Goal: Information Seeking & Learning: Check status

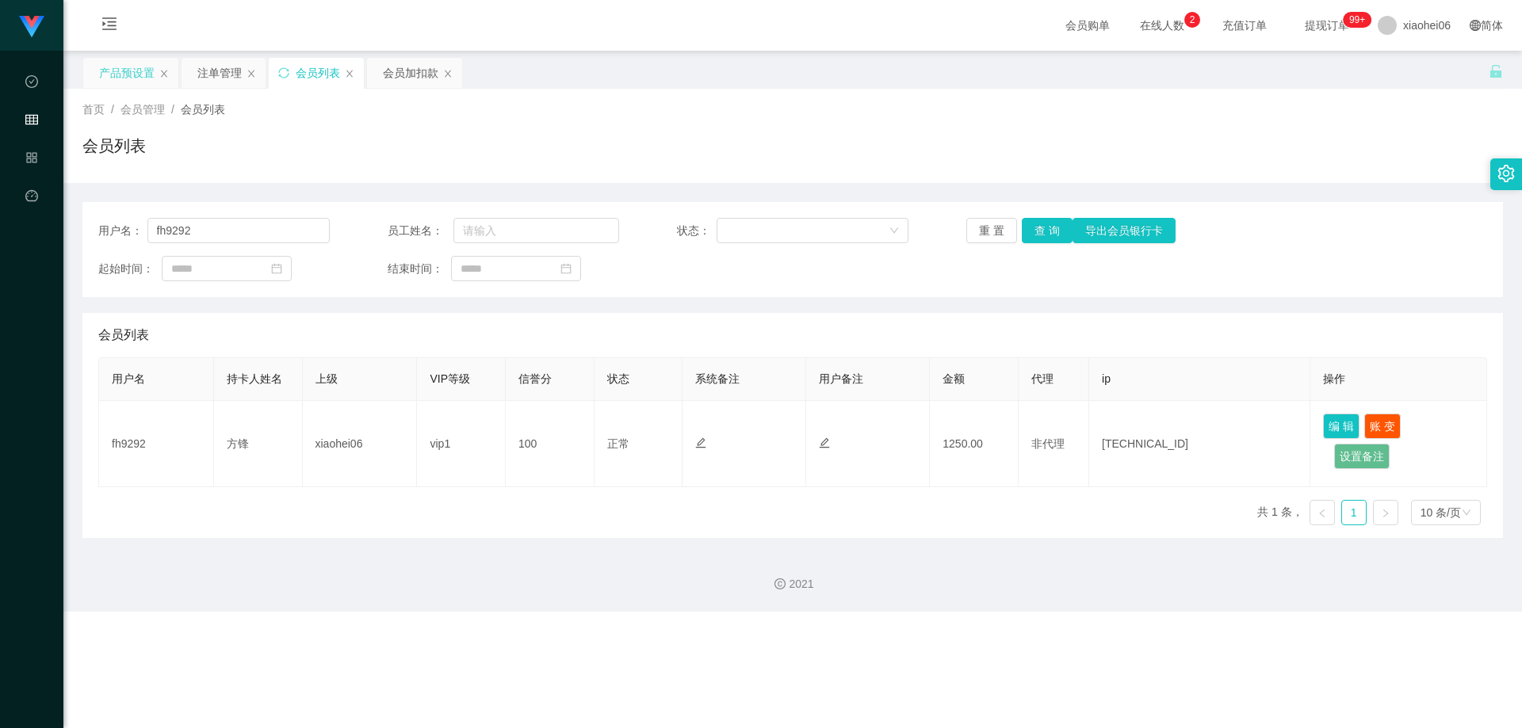
drag, startPoint x: 116, startPoint y: 68, endPoint x: 144, endPoint y: 71, distance: 28.7
click at [116, 68] on div "产品预设置" at bounding box center [126, 73] width 55 height 30
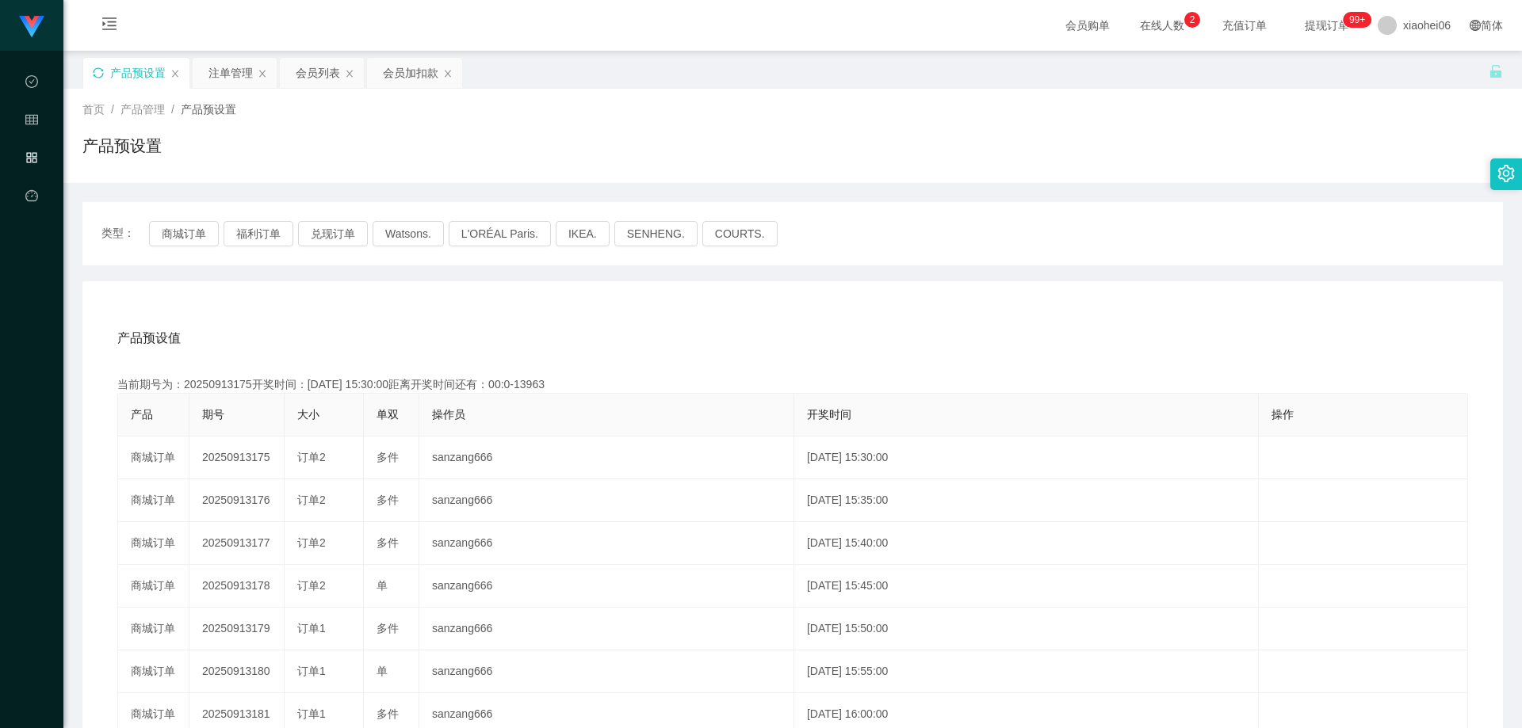
click at [99, 78] on icon "图标: sync" at bounding box center [98, 72] width 10 height 10
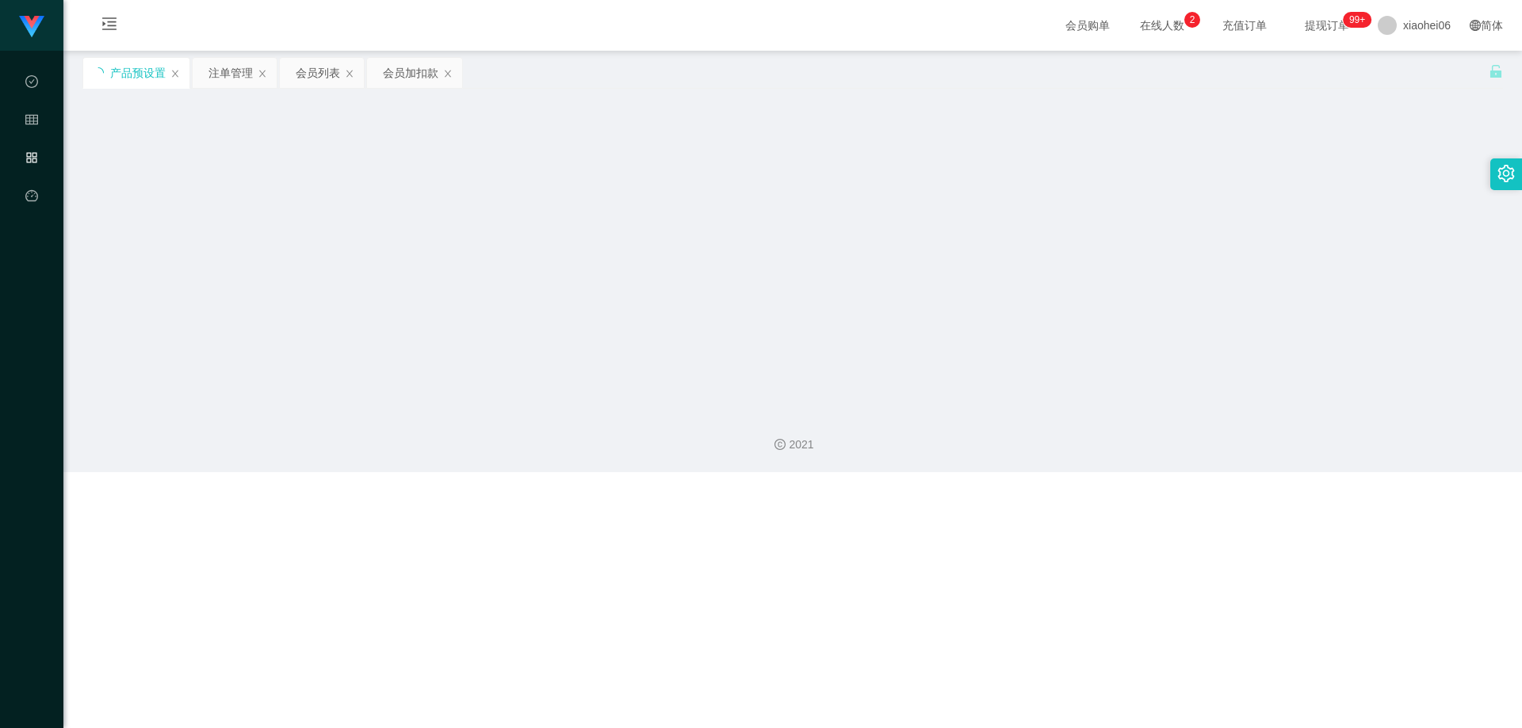
click at [487, 145] on main "关闭左侧 关闭右侧 关闭其它 刷新页面 产品预设置 注单管理 会员列表 会员加扣款 首页 / 产品管理 / 产品预设置 / 产品预设置 类型： 商城订单 福利…" at bounding box center [792, 225] width 1458 height 348
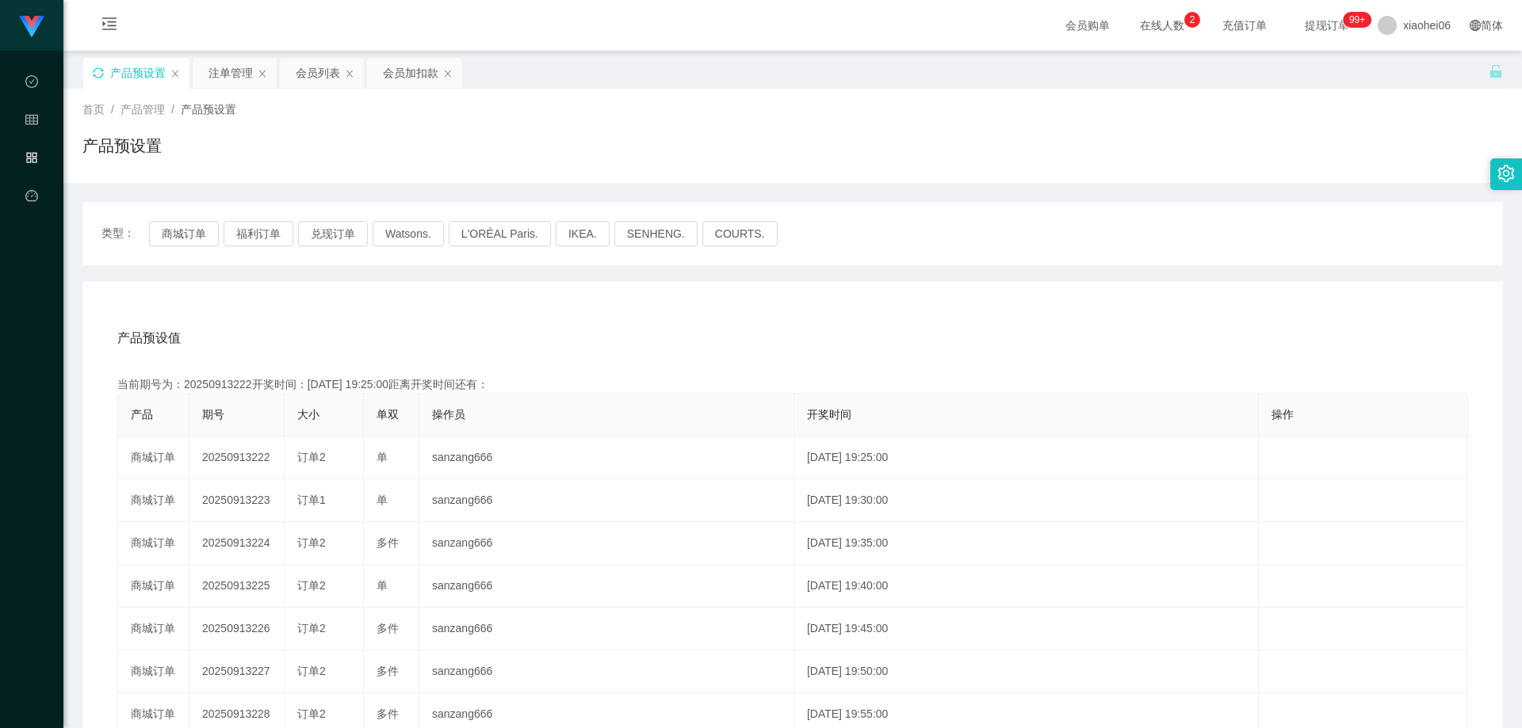
click at [597, 330] on div "产品预设值 添加期号" at bounding box center [792, 338] width 1350 height 44
click at [556, 323] on div "产品预设值 添加期号" at bounding box center [792, 338] width 1350 height 44
click at [505, 330] on div "产品预设值 添加期号" at bounding box center [792, 338] width 1350 height 44
click at [690, 330] on div "产品预设值 添加期号" at bounding box center [792, 338] width 1350 height 44
click at [789, 322] on div "产品预设值 添加期号" at bounding box center [792, 338] width 1350 height 44
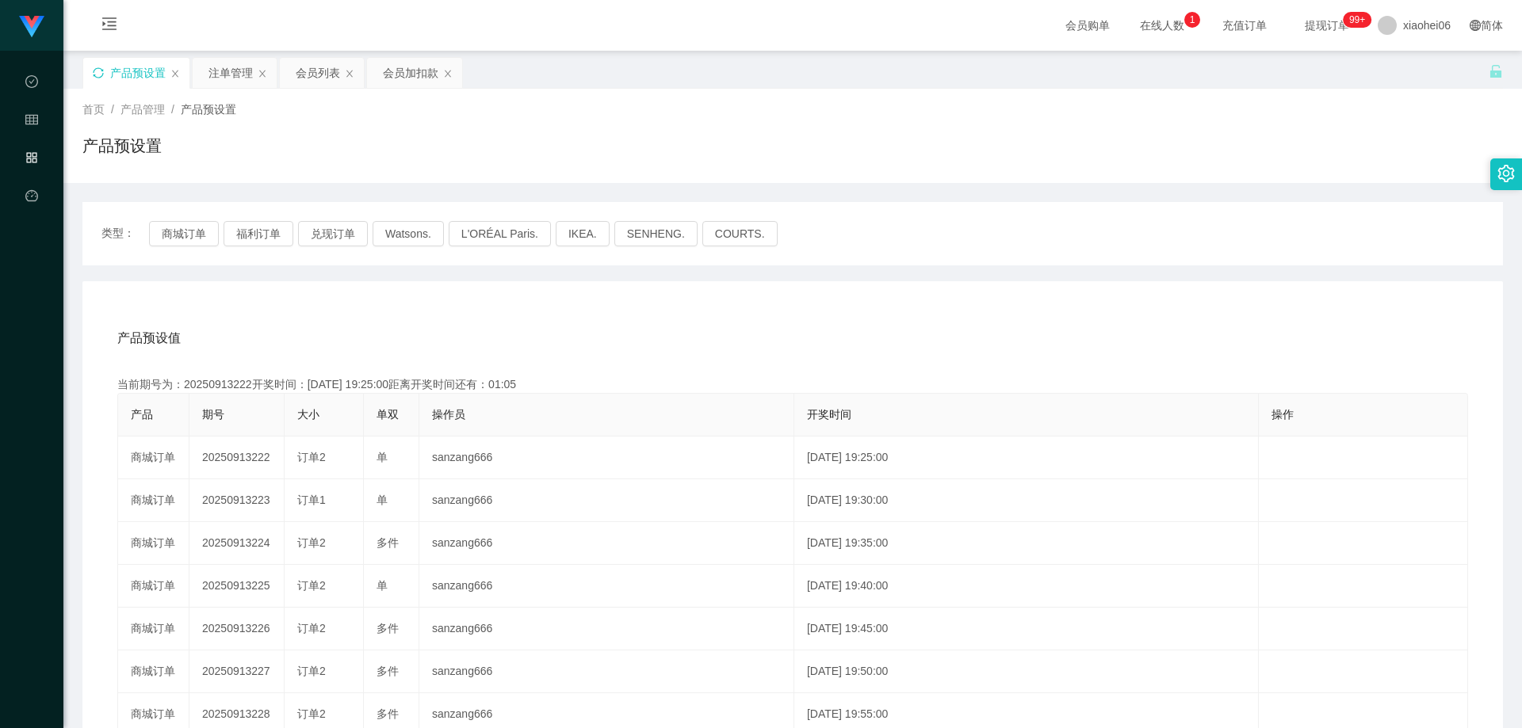
click at [693, 340] on div "产品预设值 添加期号" at bounding box center [792, 338] width 1350 height 44
click at [411, 333] on div "产品预设值 添加期号" at bounding box center [792, 338] width 1350 height 44
drag, startPoint x: 174, startPoint y: 237, endPoint x: 184, endPoint y: 237, distance: 9.5
click at [174, 237] on button "商城订单" at bounding box center [184, 233] width 70 height 25
click at [579, 346] on div "产品预设值 添加期号" at bounding box center [792, 338] width 1350 height 44
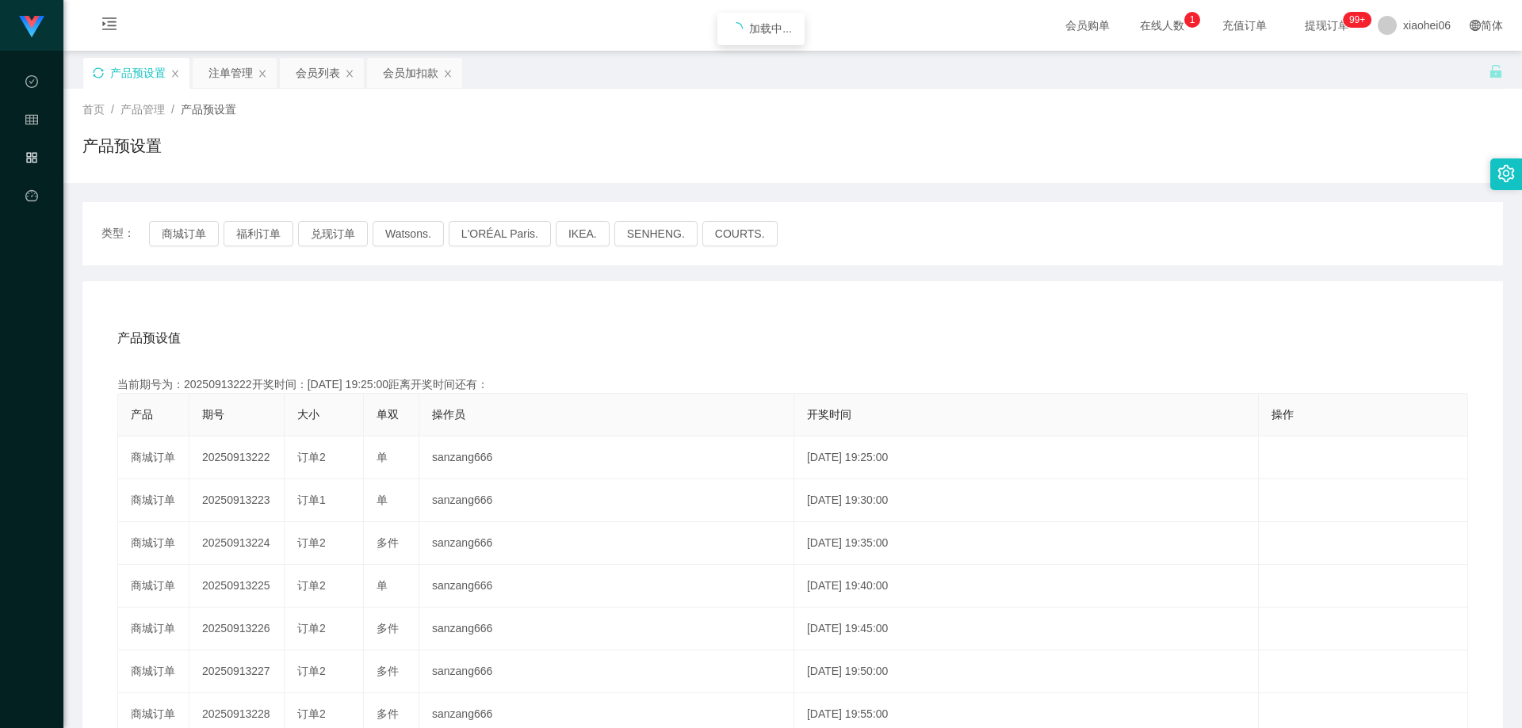
click at [625, 339] on div "产品预设值 添加期号" at bounding box center [792, 338] width 1350 height 44
click at [723, 323] on div "产品预设值 添加期号" at bounding box center [792, 338] width 1350 height 44
click at [724, 323] on div "产品预设值 添加期号" at bounding box center [792, 338] width 1350 height 44
drag, startPoint x: 921, startPoint y: 303, endPoint x: 961, endPoint y: 290, distance: 42.4
click at [921, 302] on div "产品预设值 添加期号 当前期号为：20250913222开奖时间：[DATE] 19:25:00距离开奖时间还有：01:01 产品 期号 大小 单双 操作员 …" at bounding box center [792, 607] width 1420 height 653
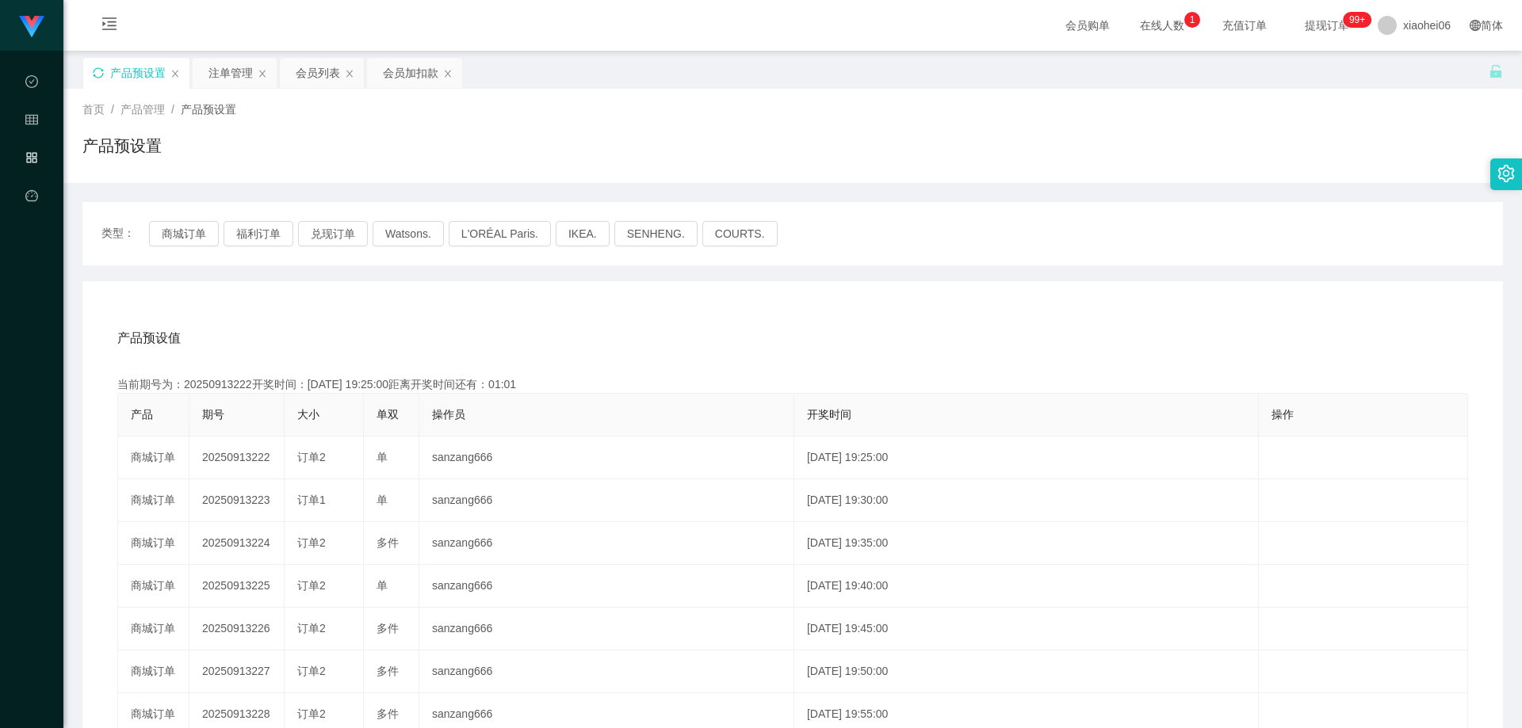
drag, startPoint x: 1083, startPoint y: 239, endPoint x: 1371, endPoint y: 0, distance: 374.3
click at [1083, 239] on div "类型： 商城订单 福利订单 兑现订单 Watsons. L'ORÉAL Paris. IKEA. [GEOGRAPHIC_DATA]. COURTS." at bounding box center [792, 233] width 1382 height 25
click at [601, 334] on div "产品预设值 添加期号" at bounding box center [792, 338] width 1350 height 44
drag, startPoint x: 712, startPoint y: 361, endPoint x: 826, endPoint y: 327, distance: 118.9
click at [712, 361] on div "产品预设值 添加期号 当前期号为：20250913222开奖时间：[DATE] 19:25:00距离开奖时间还有：00:33 产品 期号 大小 单双 操作员 …" at bounding box center [792, 615] width 1382 height 599
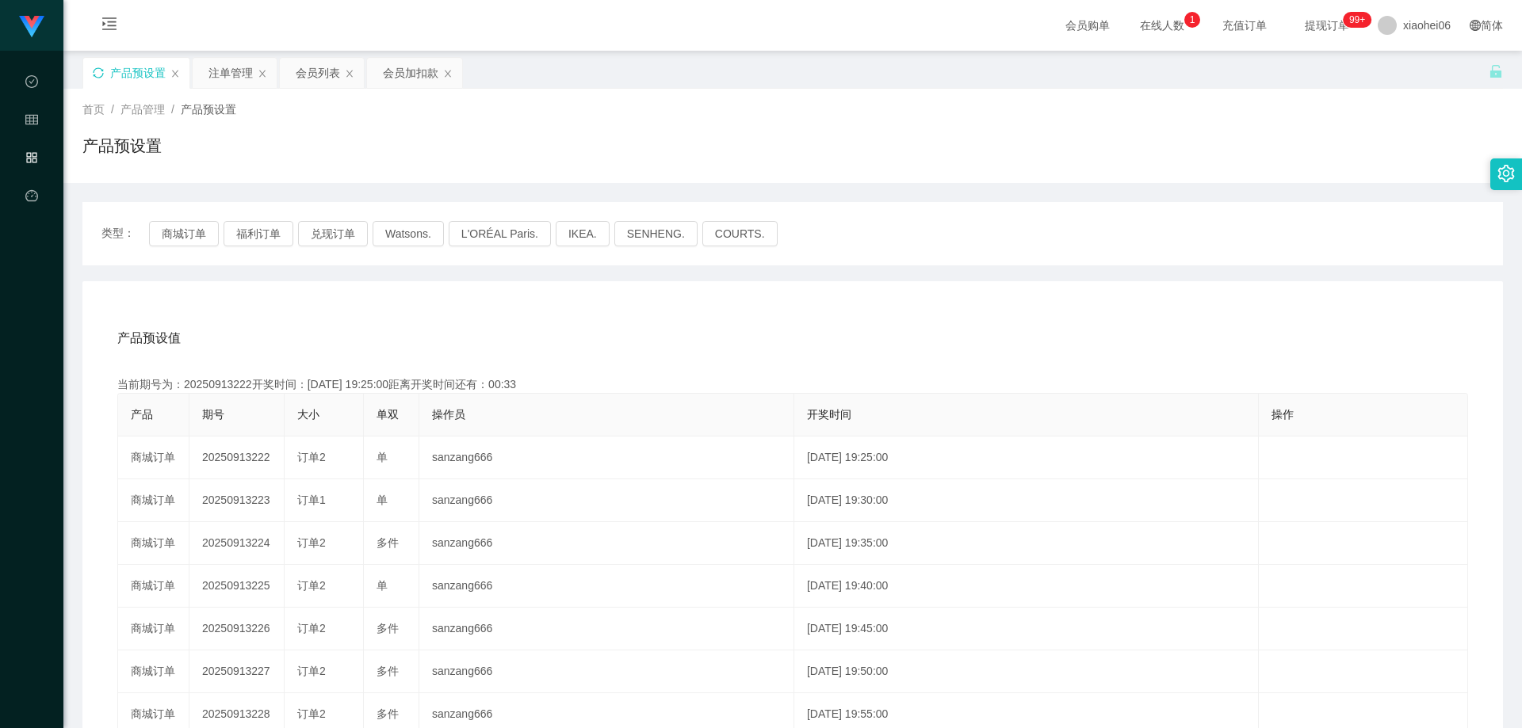
click at [904, 332] on div "产品预设值 添加期号" at bounding box center [792, 338] width 1350 height 44
click at [634, 334] on div "产品预设值 添加期号" at bounding box center [792, 338] width 1350 height 44
click at [170, 229] on button "商城订单" at bounding box center [184, 233] width 70 height 25
click at [579, 322] on div "产品预设值 添加期号" at bounding box center [792, 338] width 1350 height 44
click at [589, 314] on div "产品预设值 添加期号 当前期号为：20250913223开奖时间：[DATE] 19:30:00距离开奖时间还有： 产品 期号 大小 单双 操作员 开奖时间 …" at bounding box center [792, 607] width 1420 height 653
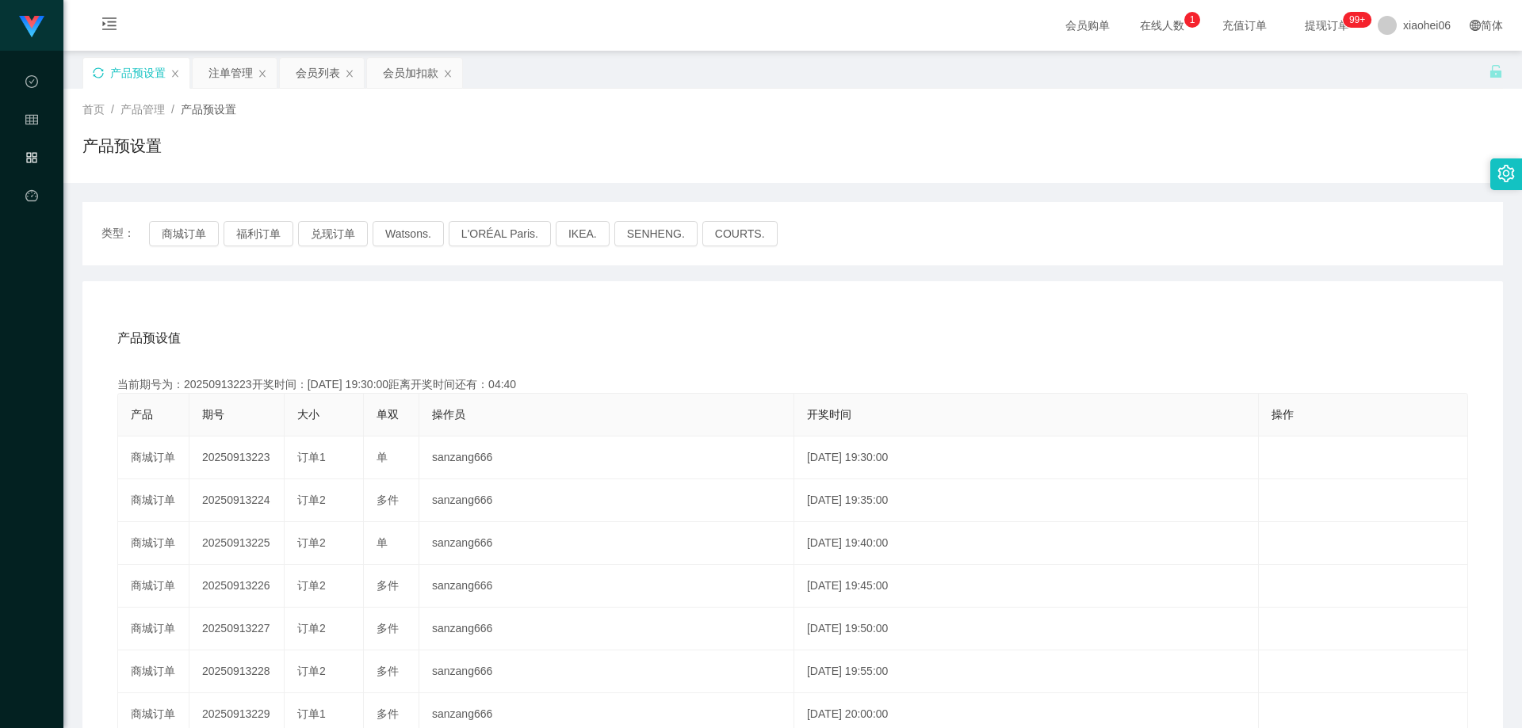
click at [589, 314] on div "产品预设值 添加期号 当前期号为：20250913223开奖时间：[DATE] 19:30:00距离开奖时间还有：04:40 产品 期号 大小 单双 操作员 …" at bounding box center [792, 607] width 1420 height 653
drag, startPoint x: 650, startPoint y: 325, endPoint x: 873, endPoint y: 261, distance: 232.5
click at [654, 325] on div "产品预设值 添加期号" at bounding box center [792, 338] width 1350 height 44
click at [230, 84] on div "注单管理" at bounding box center [230, 73] width 44 height 30
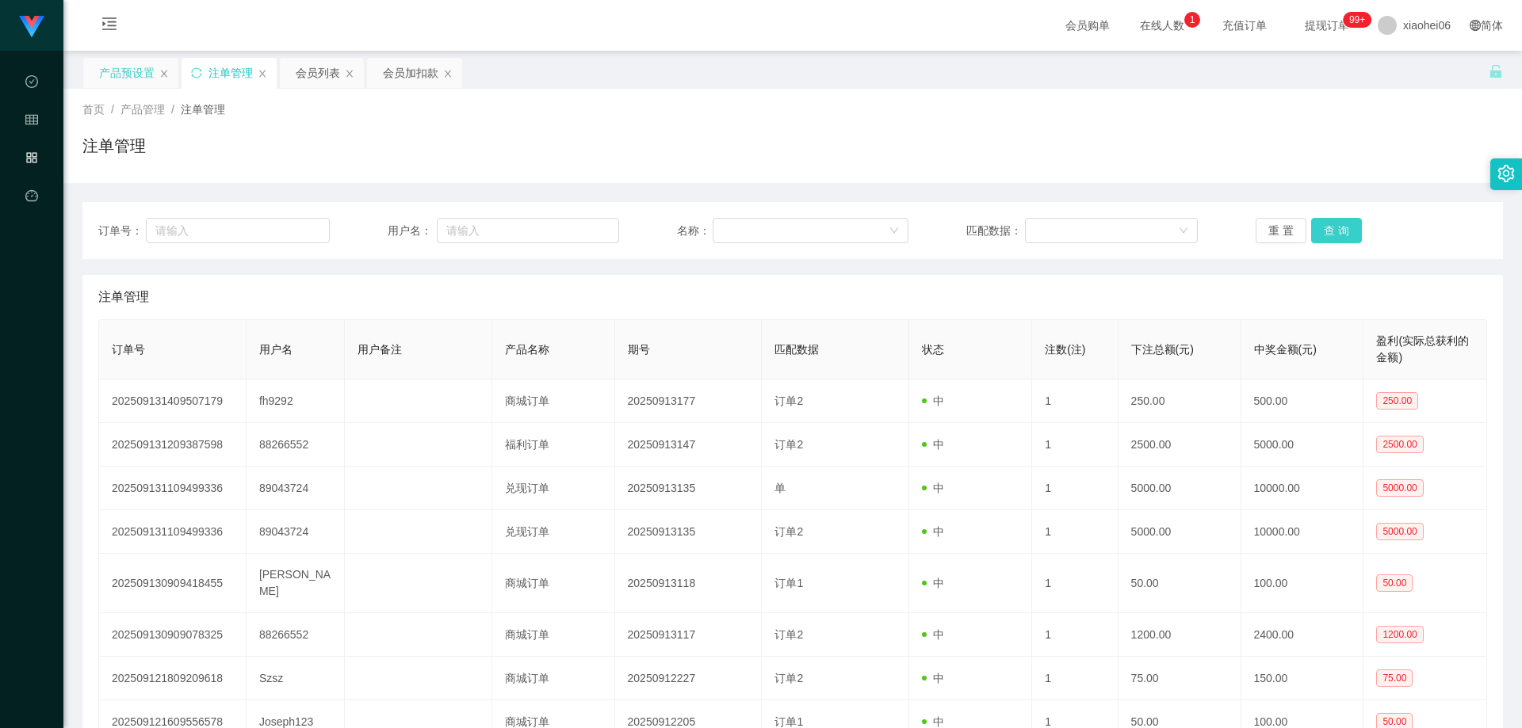
click at [1343, 226] on button "查 询" at bounding box center [1336, 230] width 51 height 25
click at [1341, 226] on div "重 置 查 询" at bounding box center [1370, 230] width 231 height 25
click at [1341, 226] on button "查 询" at bounding box center [1336, 230] width 51 height 25
click at [1341, 226] on div "重 置 查 询" at bounding box center [1370, 230] width 231 height 25
click at [1336, 230] on button "查 询" at bounding box center [1336, 230] width 51 height 25
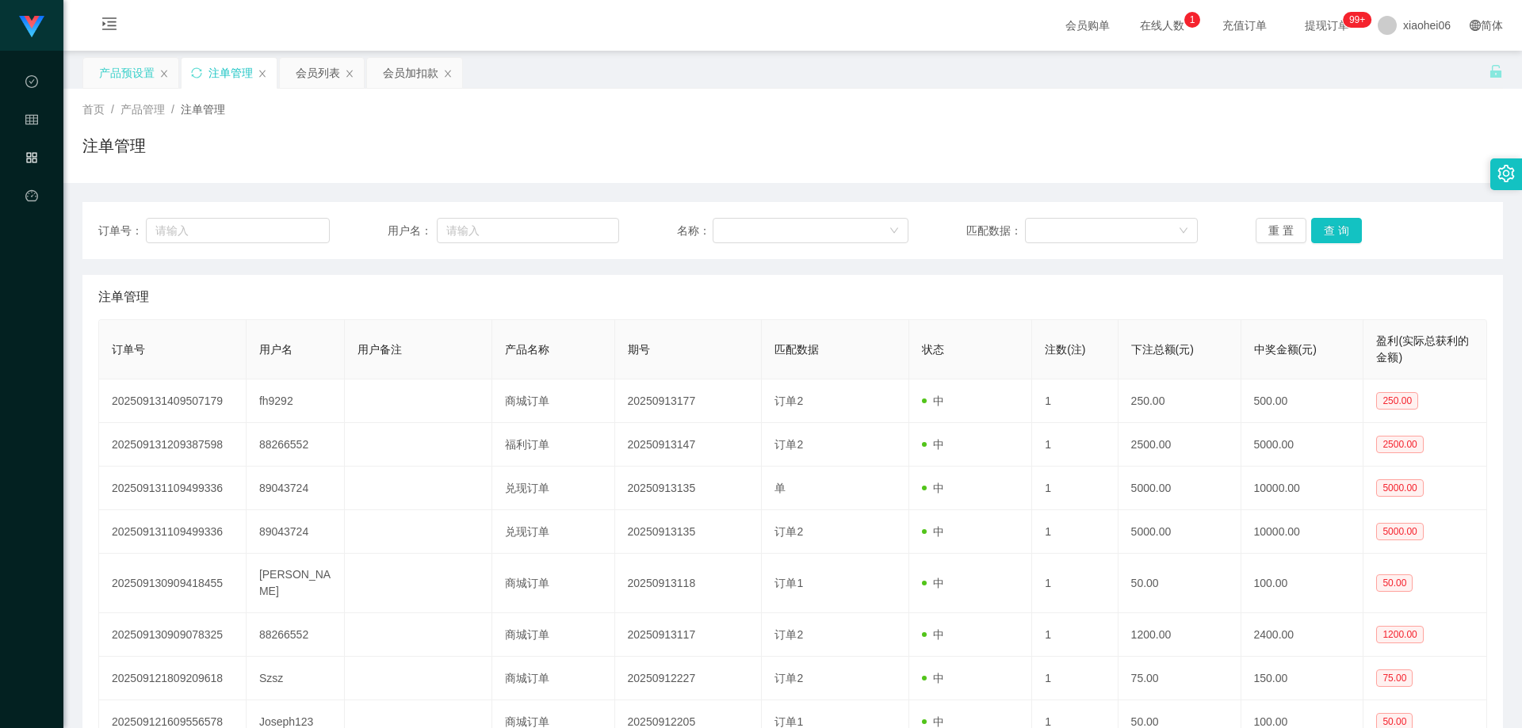
drag, startPoint x: 1320, startPoint y: 175, endPoint x: 1340, endPoint y: 117, distance: 61.9
click at [1320, 175] on div "首页 / 产品管理 / 注单管理 / 注单管理" at bounding box center [792, 136] width 1458 height 94
click at [1328, 228] on button "查 询" at bounding box center [1336, 230] width 51 height 25
click at [1232, 289] on div "注单管理" at bounding box center [792, 297] width 1389 height 44
click at [1148, 168] on div "注单管理" at bounding box center [792, 152] width 1420 height 36
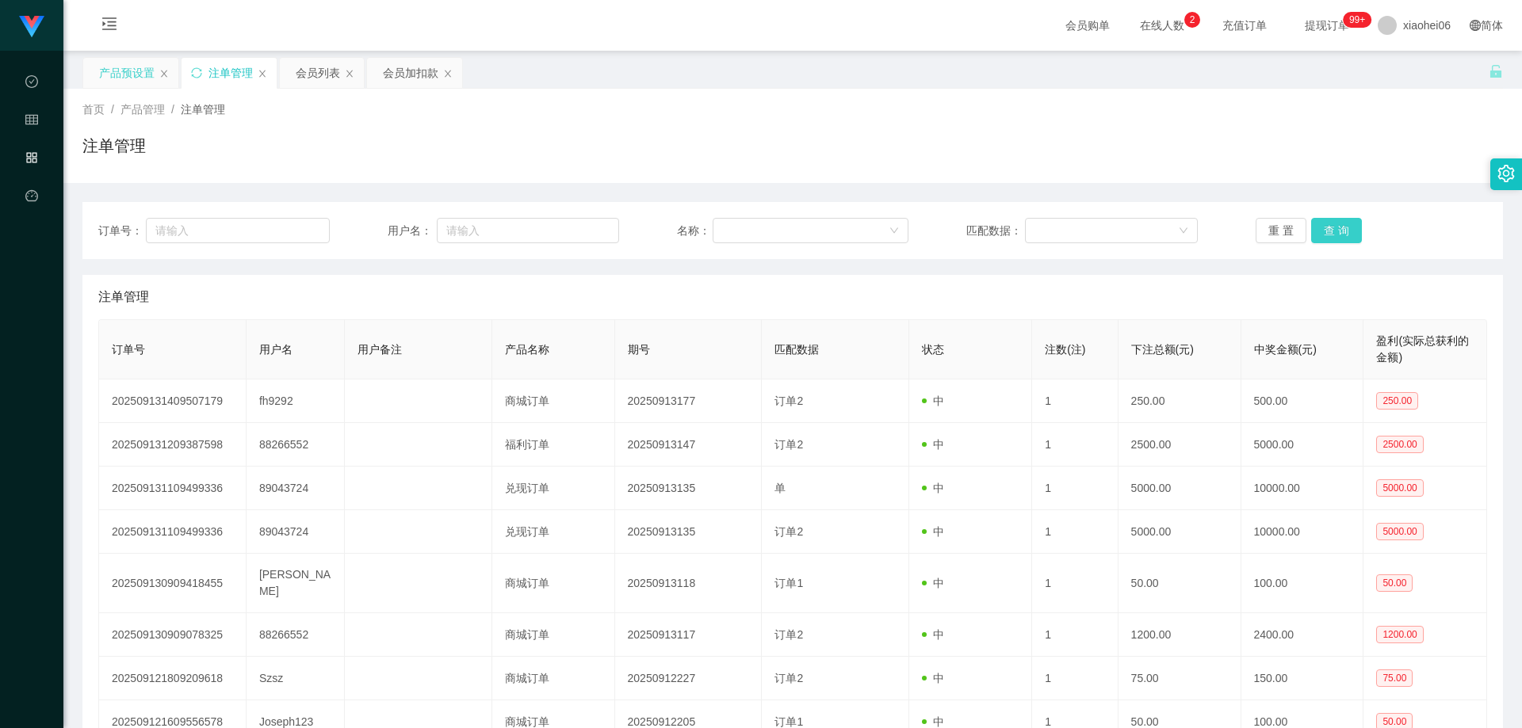
click at [1339, 231] on button "查 询" at bounding box center [1336, 230] width 51 height 25
click at [1339, 231] on div "重 置 查 询" at bounding box center [1370, 230] width 231 height 25
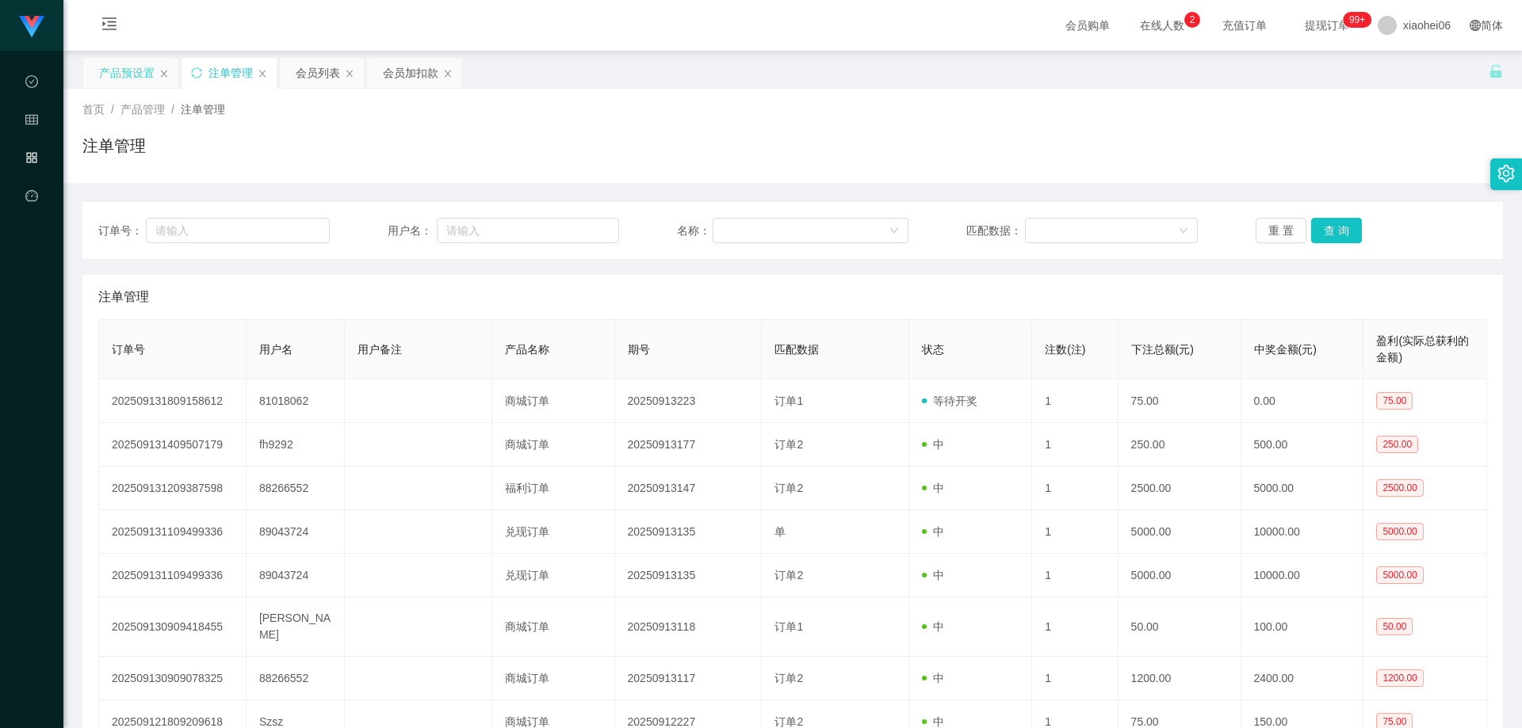
click at [1281, 173] on div "首页 / 产品管理 / 注单管理 / 注单管理" at bounding box center [792, 136] width 1458 height 94
drag, startPoint x: 774, startPoint y: 308, endPoint x: 1259, endPoint y: 255, distance: 487.1
click at [778, 308] on div "注单管理" at bounding box center [792, 297] width 1389 height 44
click at [1337, 223] on button "查 询" at bounding box center [1336, 230] width 51 height 25
click at [1299, 143] on div "注单管理" at bounding box center [792, 152] width 1420 height 36
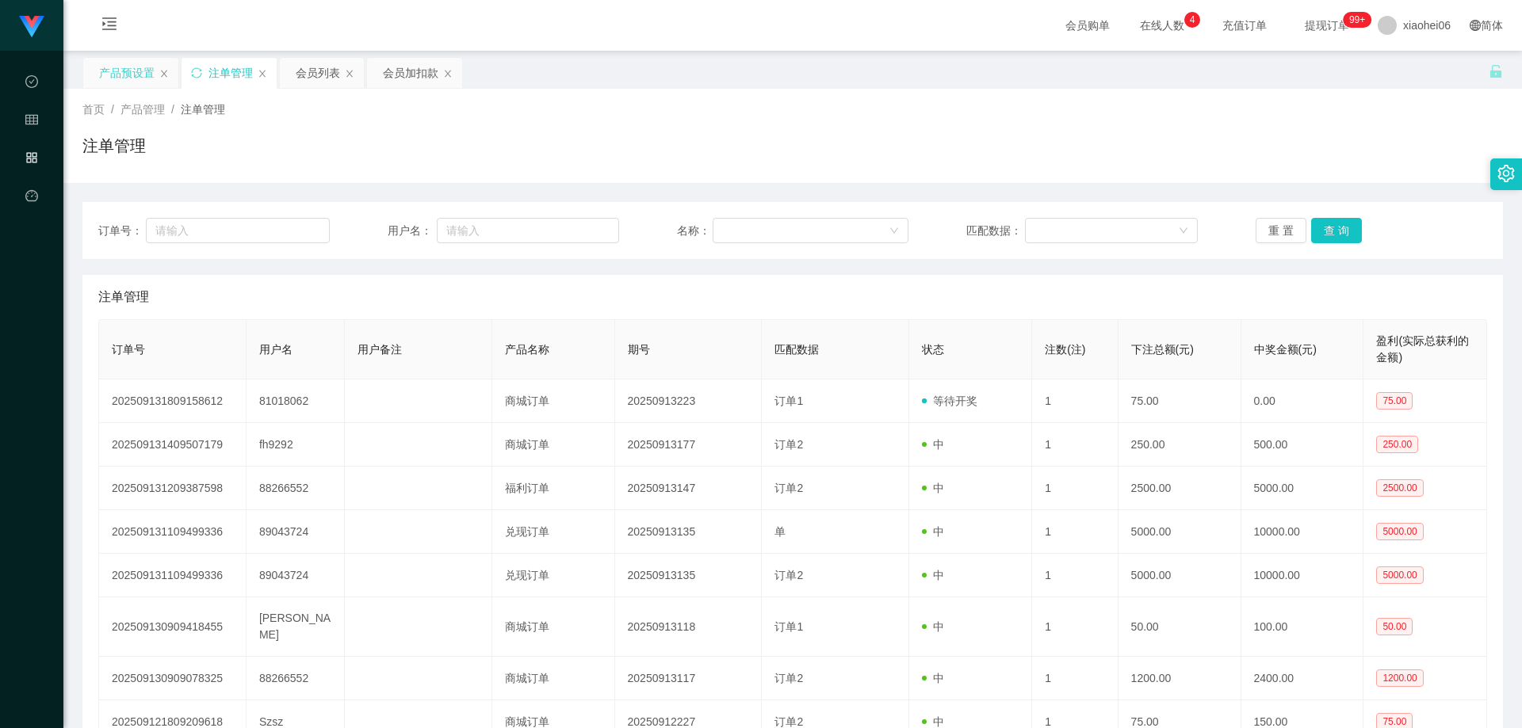
click at [602, 282] on div "注单管理" at bounding box center [792, 297] width 1389 height 44
click at [1331, 210] on div "订单号： 用户名： 名称： 匹配数据： 重 置 查 询" at bounding box center [792, 230] width 1420 height 57
click at [1331, 220] on button "查 询" at bounding box center [1336, 230] width 51 height 25
click at [1203, 278] on div "注单管理" at bounding box center [792, 297] width 1389 height 44
drag, startPoint x: 1200, startPoint y: 283, endPoint x: 1232, endPoint y: 208, distance: 82.0
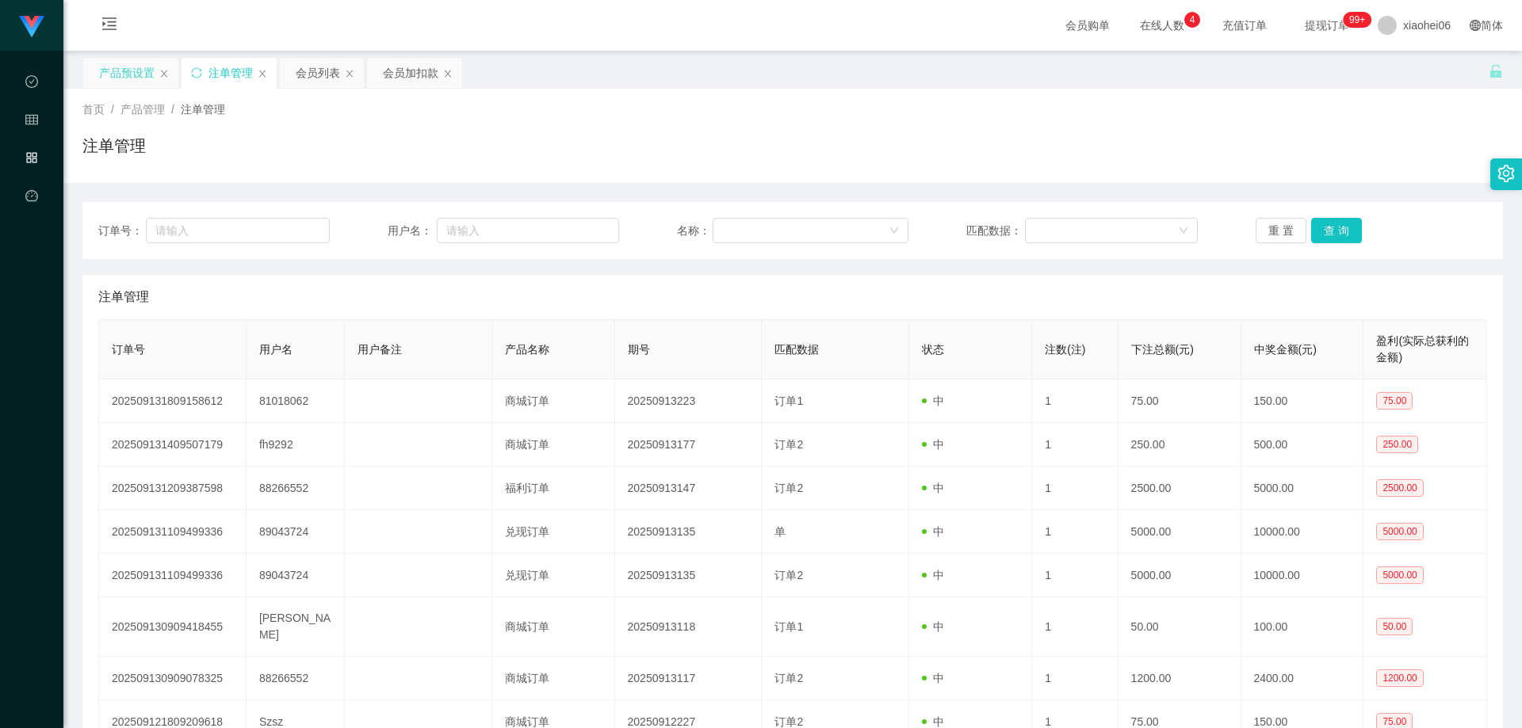
click at [1200, 284] on div "注单管理" at bounding box center [792, 297] width 1389 height 44
click at [1271, 111] on div "首页 / 产品管理 / 注单管理 /" at bounding box center [792, 109] width 1420 height 17
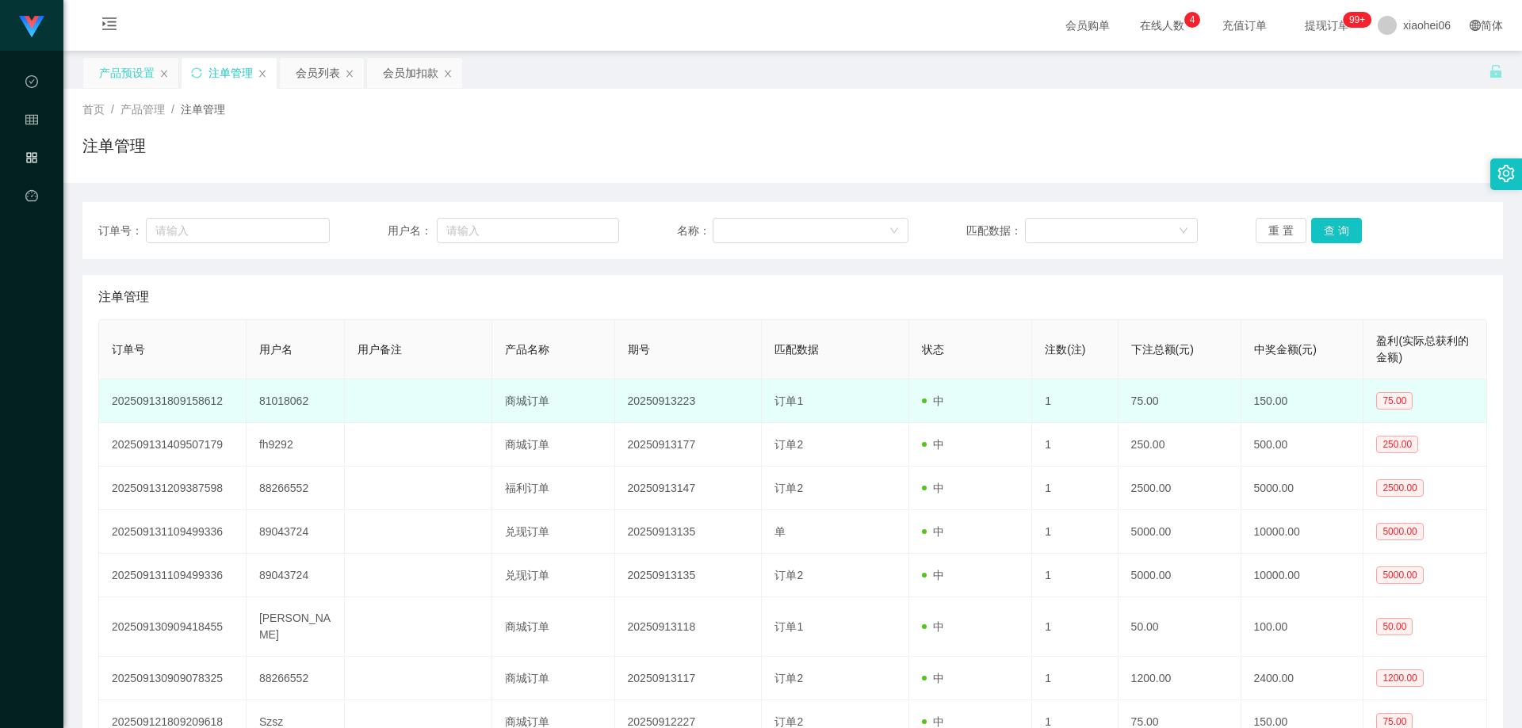
click at [280, 403] on td "81018062" at bounding box center [295, 402] width 98 height 44
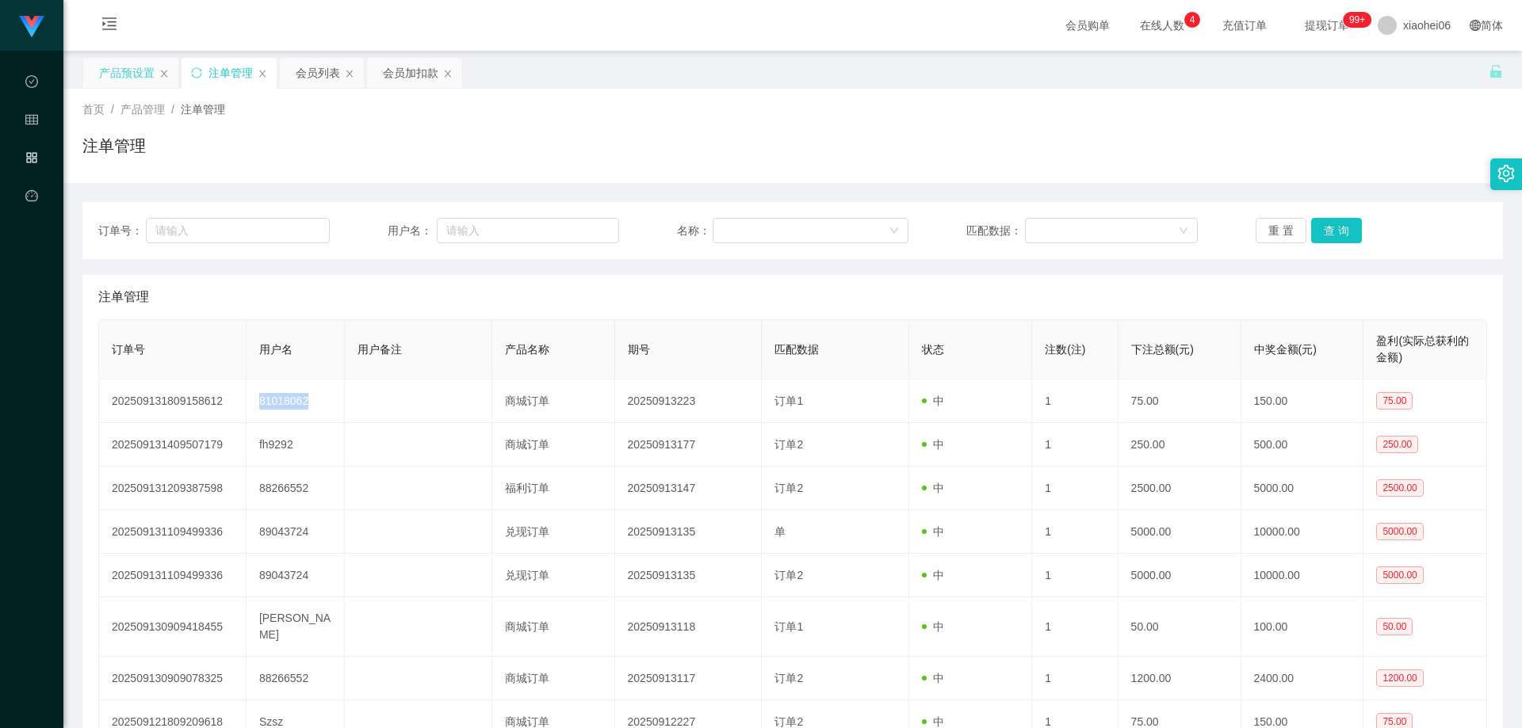
copy td "81018062"
click at [314, 65] on div "会员列表" at bounding box center [318, 73] width 44 height 30
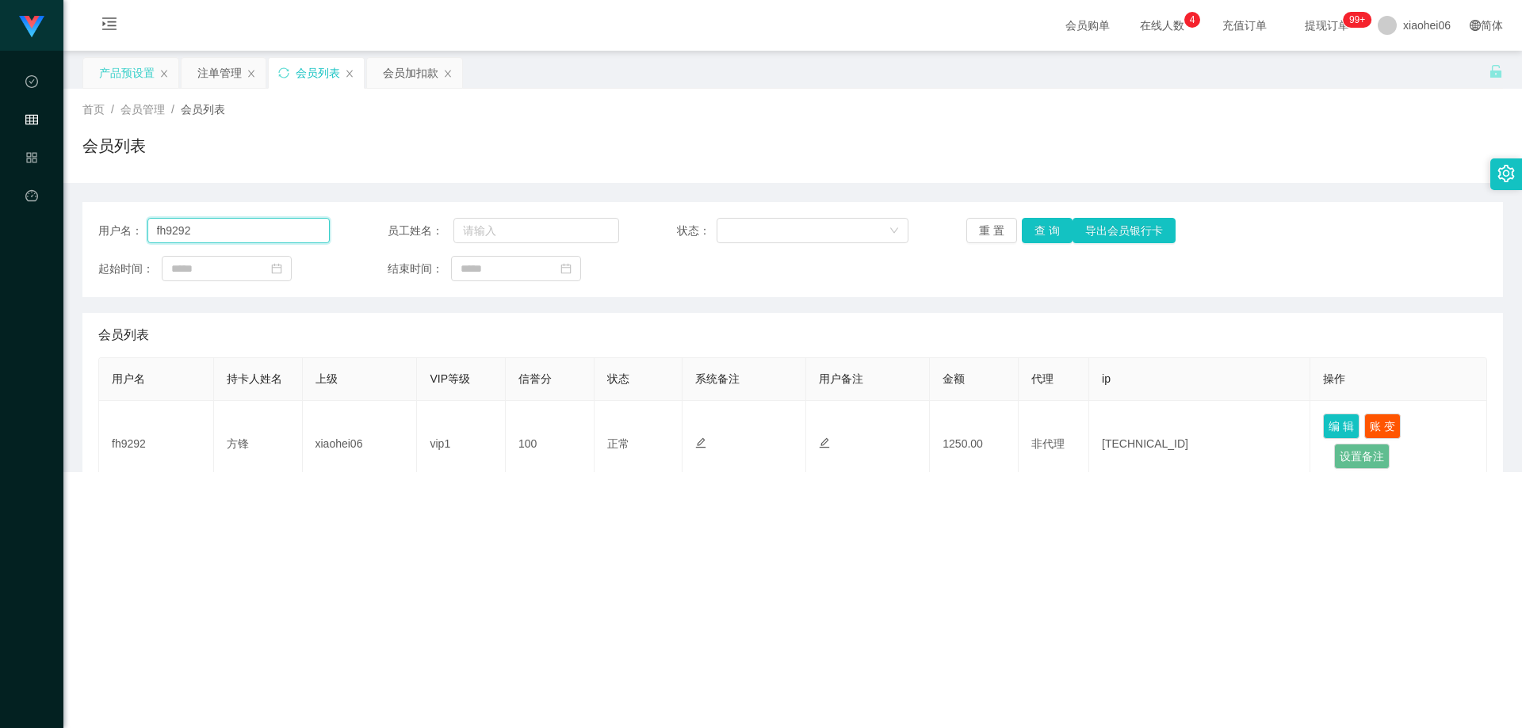
click at [246, 233] on input "fh9292" at bounding box center [238, 230] width 182 height 25
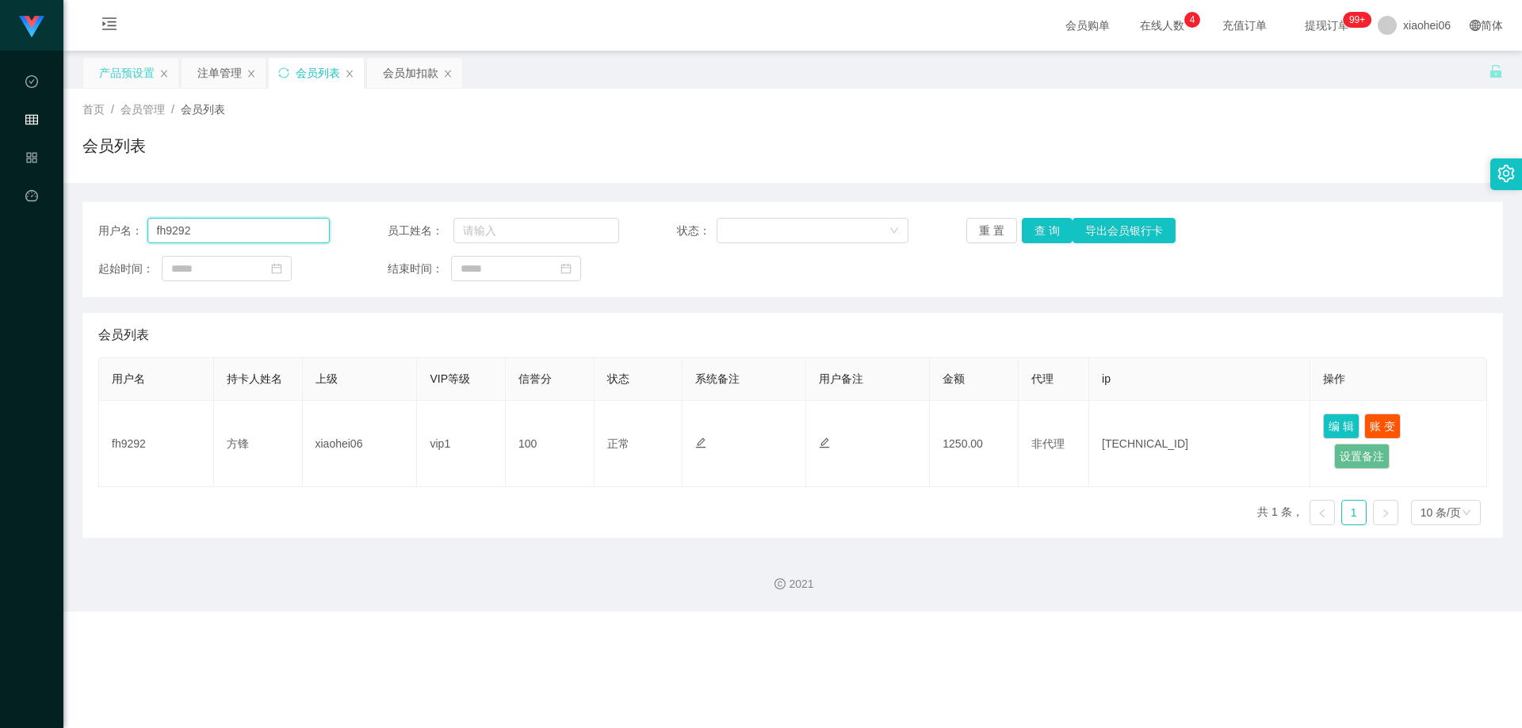
paste input "8101806"
type input "81018062"
click at [1033, 225] on button "查 询" at bounding box center [1047, 230] width 51 height 25
click at [989, 303] on div "用户名： 81018062 员工姓名： 状态： 重 置 查 询 导出会员银行卡 起始时间： 结束时间： 会员列表 用户名 持卡人姓名 上级 VIP等级 信誉分…" at bounding box center [792, 370] width 1420 height 336
click at [1335, 222] on div "用户名： 81018062 员工姓名： 状态： 重 置 查 询 导出会员银行卡" at bounding box center [792, 230] width 1389 height 25
